Goal: Task Accomplishment & Management: Manage account settings

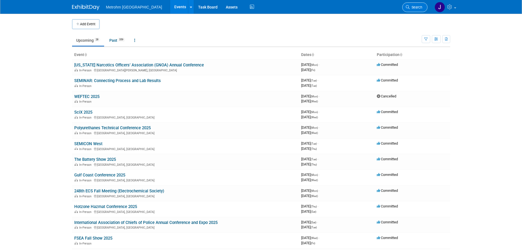
click at [405, 7] on link "Search" at bounding box center [414, 7] width 25 height 10
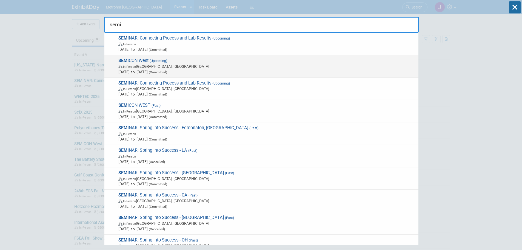
type input "semi"
click at [268, 62] on span "SEMI CON West (Upcoming) In-Person [GEOGRAPHIC_DATA], [GEOGRAPHIC_DATA] [DATE] …" at bounding box center [266, 66] width 299 height 17
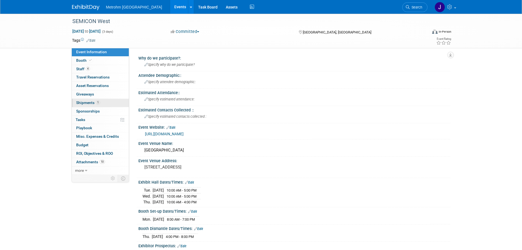
click at [89, 100] on link "1 Shipments 1" at bounding box center [100, 103] width 57 height 8
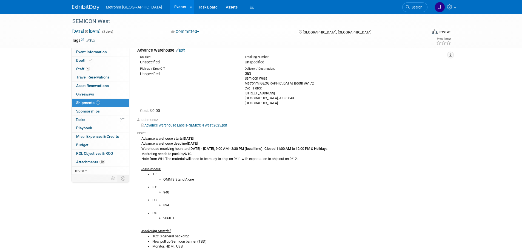
scroll to position [27, 0]
click at [423, 7] on link "Search" at bounding box center [414, 7] width 25 height 10
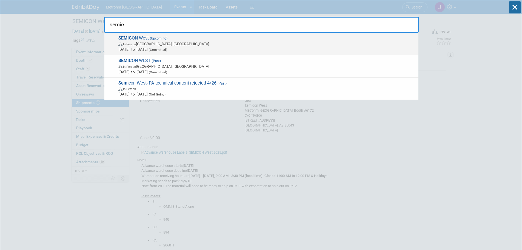
type input "semic"
click at [287, 42] on span "In-Person Phoenix, AZ" at bounding box center [266, 43] width 297 height 5
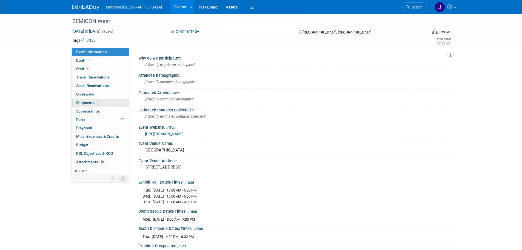
click at [94, 102] on span "Shipments 1" at bounding box center [88, 102] width 24 height 4
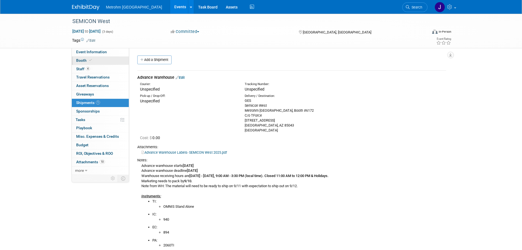
click at [99, 61] on link "Booth" at bounding box center [100, 60] width 57 height 8
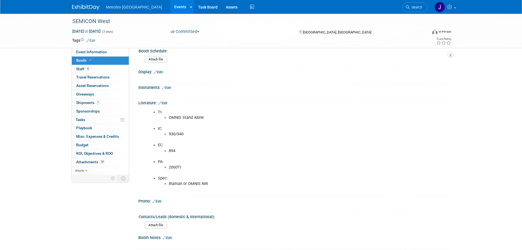
scroll to position [274, 0]
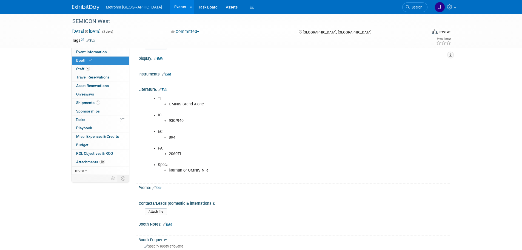
click at [167, 91] on link "Edit" at bounding box center [162, 90] width 9 height 4
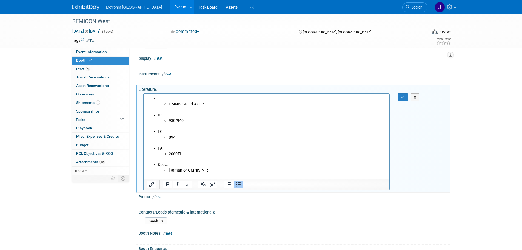
scroll to position [0, 0]
drag, startPoint x: 210, startPoint y: 170, endPoint x: 138, endPoint y: 82, distance: 113.7
click at [143, 93] on html "TI: OMNIS Stand Alone IC: 930/940 EC: 894 PA: 2060TI Spec: iRaman or OMNIS NIR" at bounding box center [266, 135] width 246 height 85
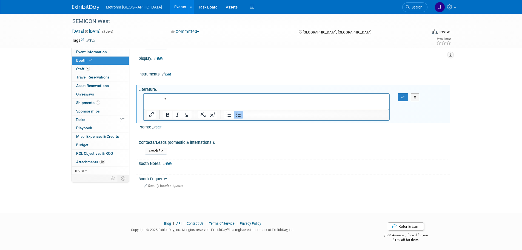
click at [168, 76] on link "Edit" at bounding box center [166, 74] width 9 height 4
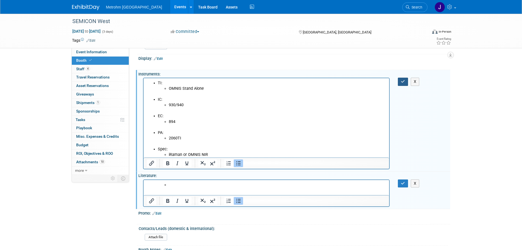
click at [399, 85] on button "button" at bounding box center [403, 82] width 10 height 8
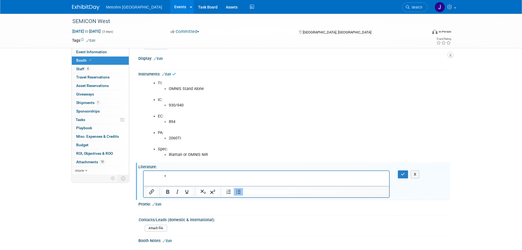
click at [179, 174] on li "Rich Text Area. Press ALT-0 for help." at bounding box center [277, 175] width 218 height 5
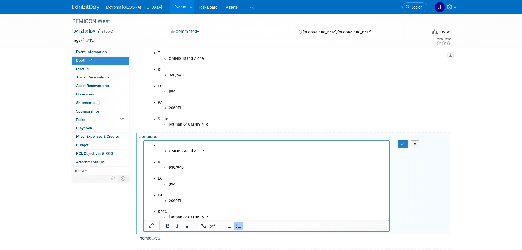
scroll to position [317, 0]
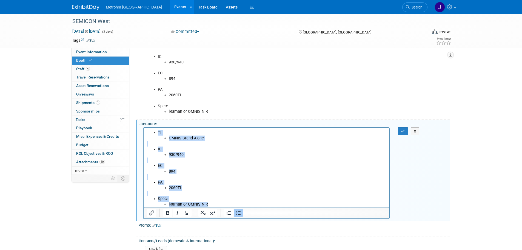
drag, startPoint x: 175, startPoint y: 177, endPoint x: 284, endPoint y: 260, distance: 136.6
click at [143, 128] on html "TI: OMNIS Stand Alone IC: 930/940 EC: 894 PA: 2060TI Spec: iRaman or OMNIS NIR" at bounding box center [266, 167] width 246 height 79
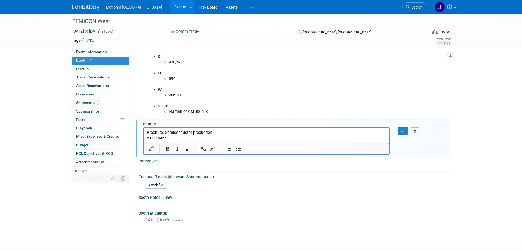
click at [145, 138] on html "Brochure: Semiconductor production 8.000.5454" at bounding box center [266, 134] width 246 height 13
drag, startPoint x: 241, startPoint y: 133, endPoint x: 130, endPoint y: 130, distance: 111.3
click at [143, 130] on html "Brochure: Semiconductor production - 8.000.5454" at bounding box center [266, 132] width 246 height 8
click at [153, 152] on icon "Insert/edit link" at bounding box center [151, 148] width 7 height 7
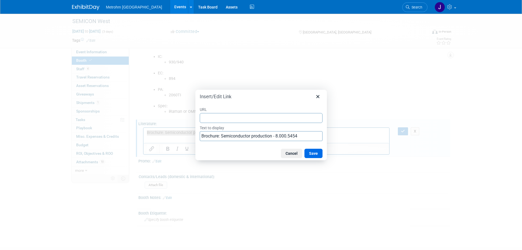
type input "https://www.metrohm.com/en_us/products/8/0005/80005454.html"
click at [317, 153] on button "Save" at bounding box center [313, 152] width 18 height 9
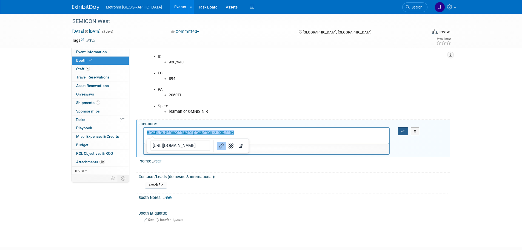
click at [401, 133] on icon "button" at bounding box center [403, 131] width 4 height 4
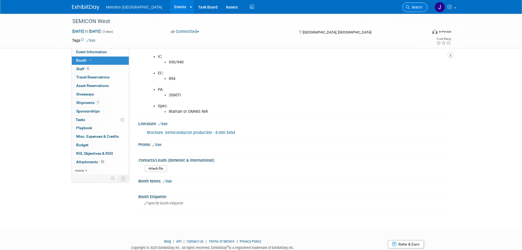
click at [413, 8] on span "Search" at bounding box center [416, 7] width 13 height 4
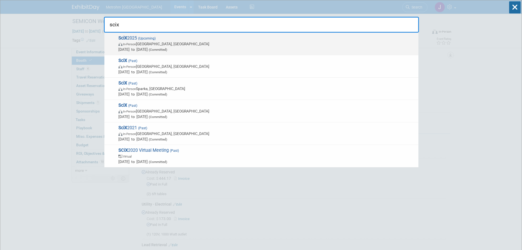
type input "scix"
click at [228, 45] on span "In-Person Louisville, KY" at bounding box center [266, 43] width 297 height 5
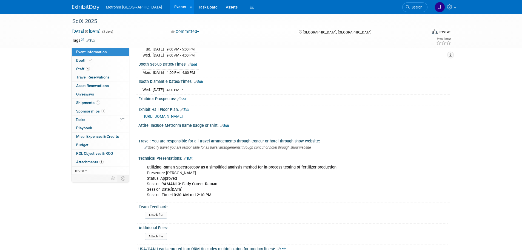
scroll to position [164, 0]
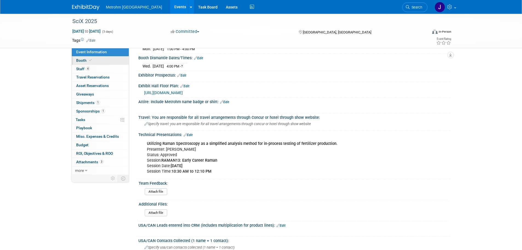
click at [87, 59] on span "Booth" at bounding box center [84, 60] width 17 height 4
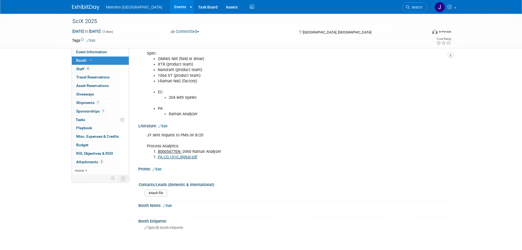
click at [174, 151] on u "80005477EN -" at bounding box center [170, 151] width 25 height 5
